Goal: Find specific page/section: Find specific page/section

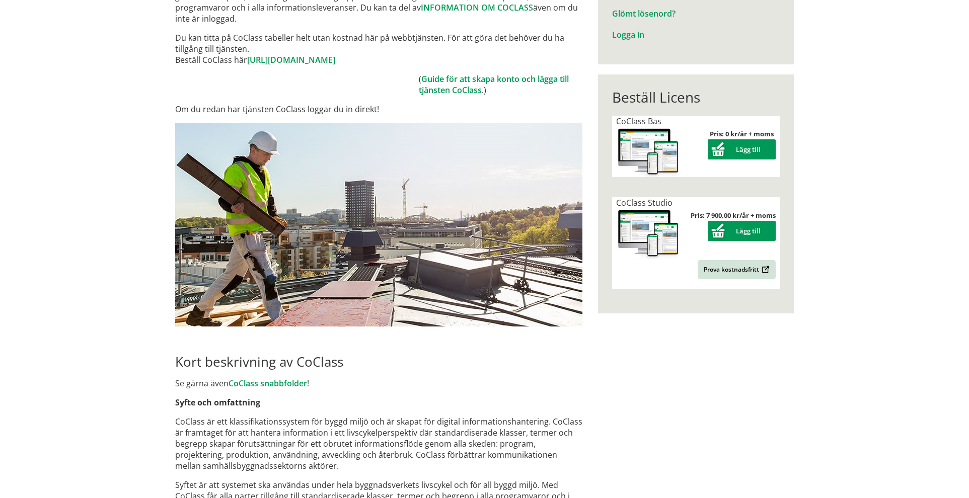
scroll to position [37, 0]
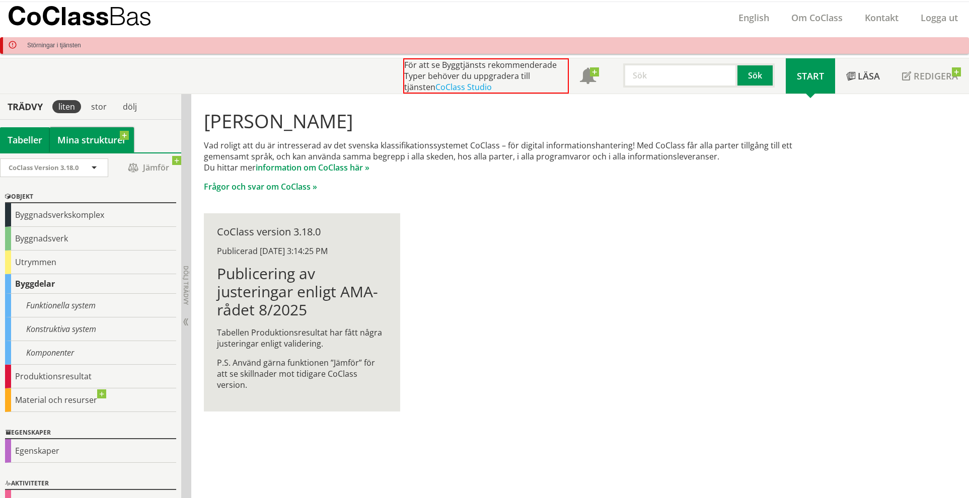
click at [78, 147] on link "Mina strukturer" at bounding box center [92, 139] width 84 height 25
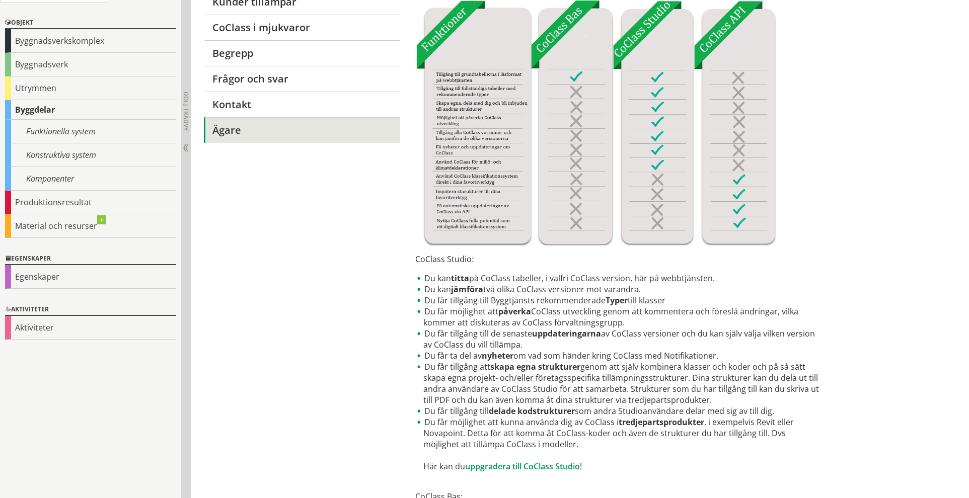
scroll to position [76, 0]
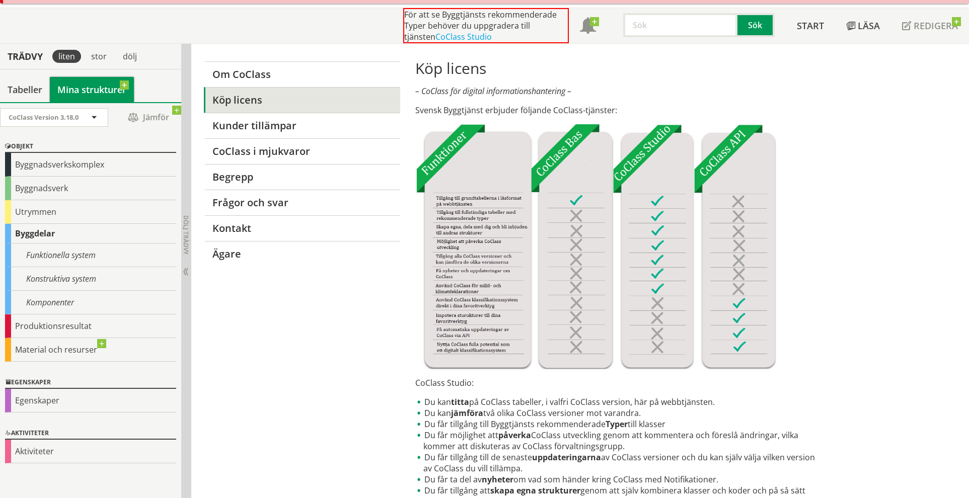
click at [73, 86] on link "Mina strukturer" at bounding box center [92, 89] width 84 height 25
